Goal: Ask a question

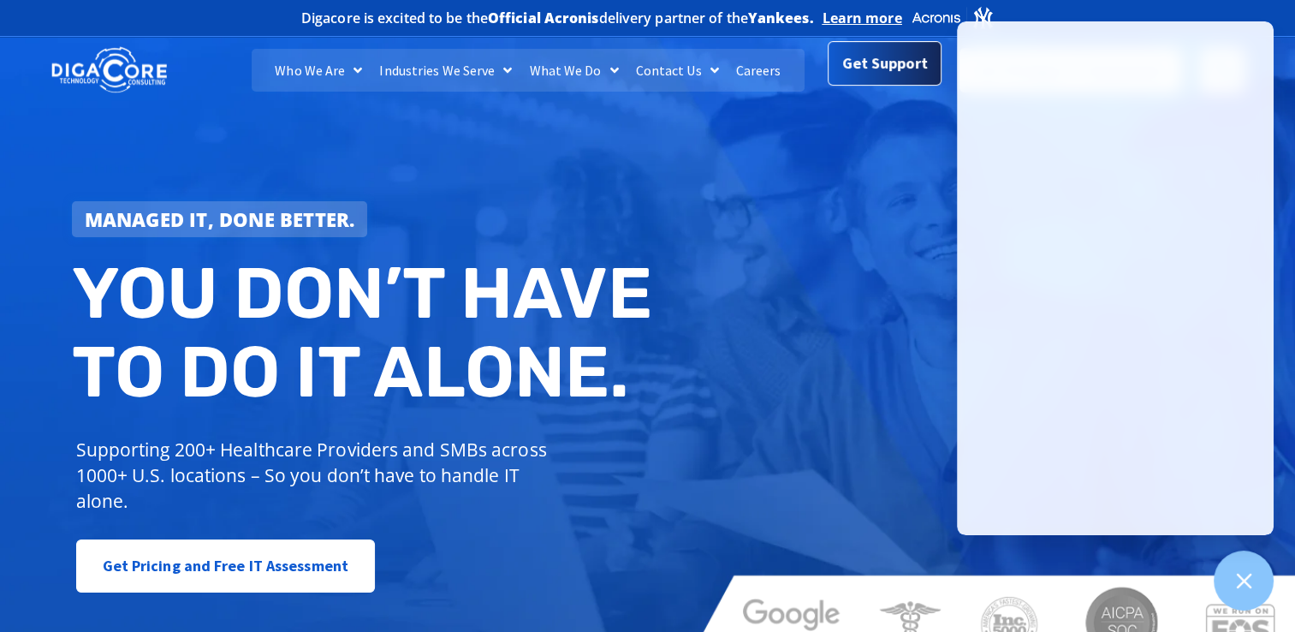
click at [870, 60] on span "Get Support" at bounding box center [885, 63] width 86 height 34
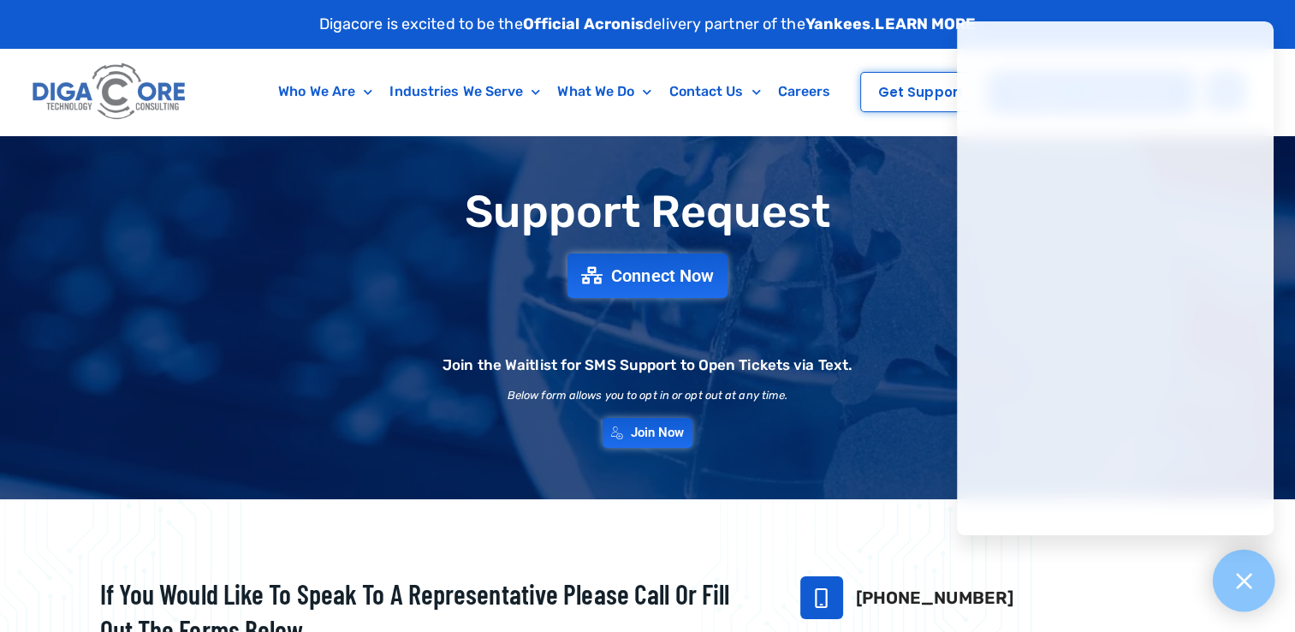
click at [1242, 577] on icon at bounding box center [1243, 580] width 22 height 22
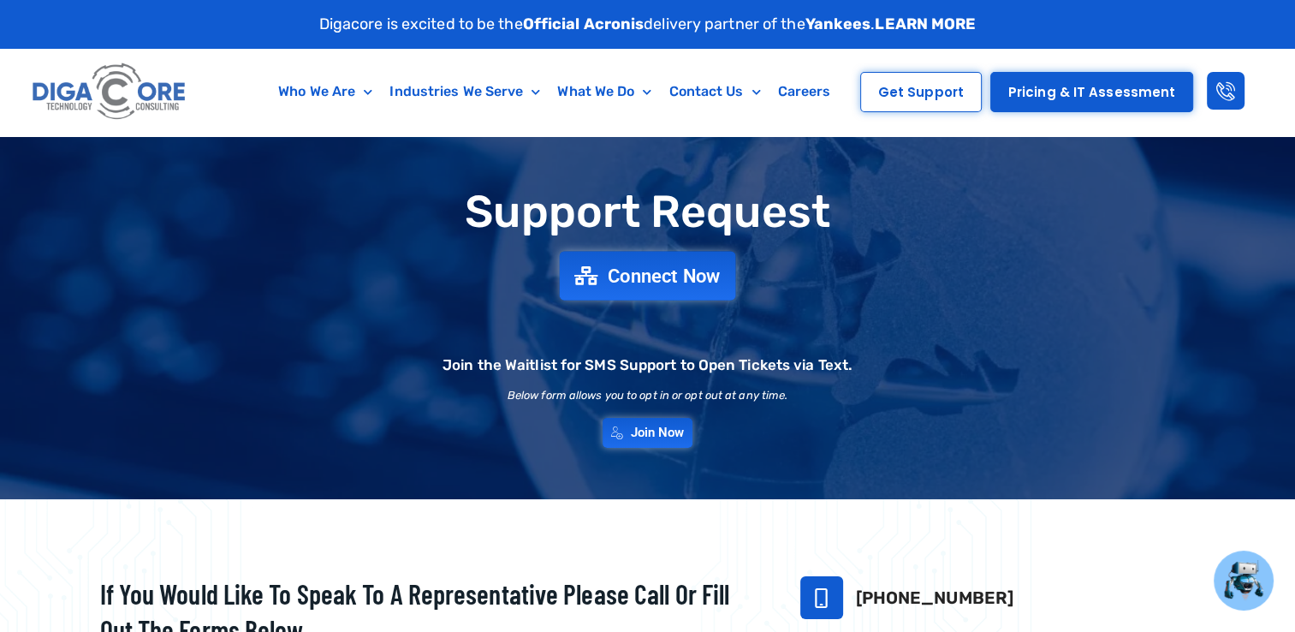
click at [666, 266] on span "Connect Now" at bounding box center [664, 275] width 113 height 19
